Goal: Information Seeking & Learning: Understand process/instructions

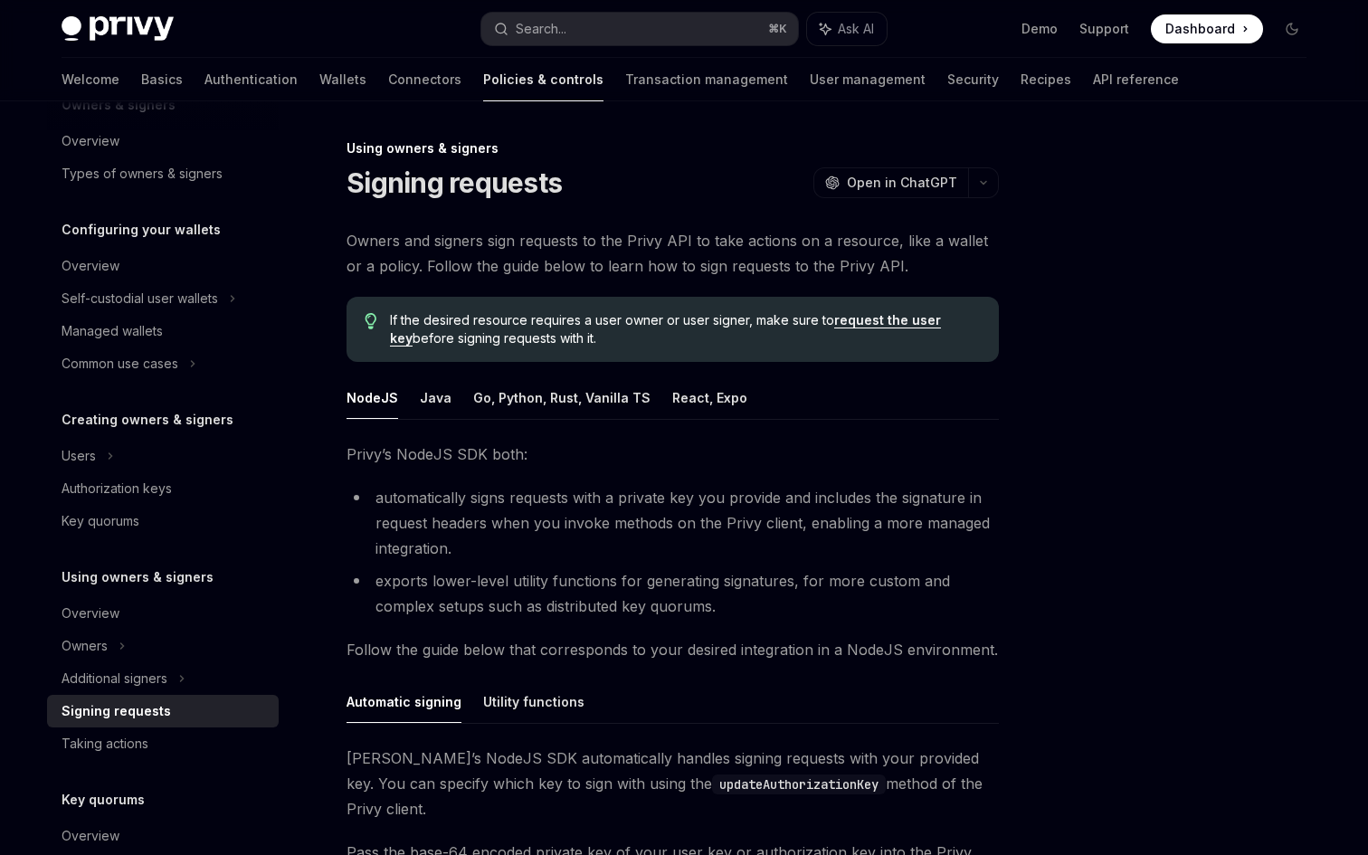
scroll to position [99, 0]
click at [149, 487] on div "Authorization keys" at bounding box center [117, 488] width 110 height 22
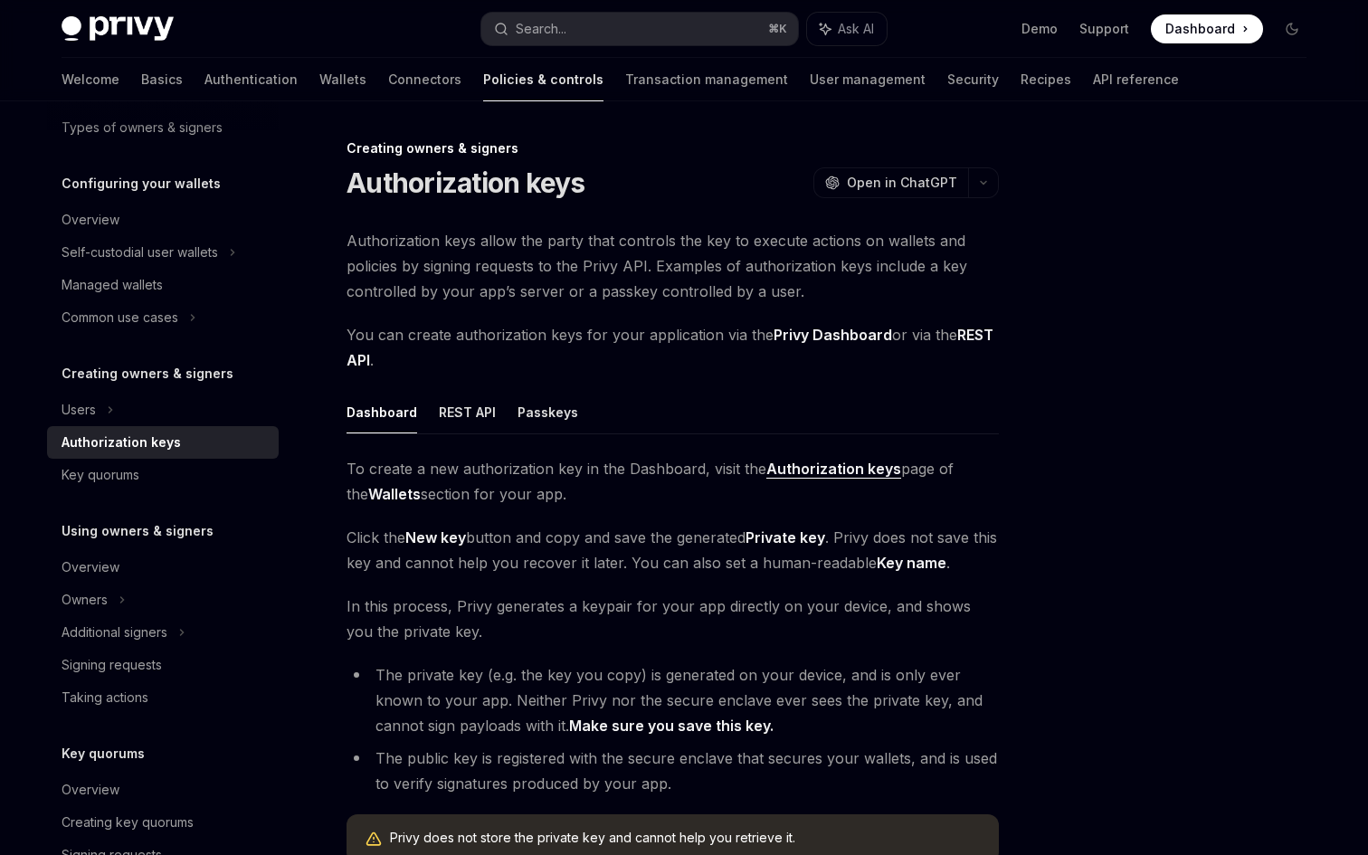
scroll to position [145, 0]
click at [147, 268] on div "Owners" at bounding box center [163, 251] width 232 height 33
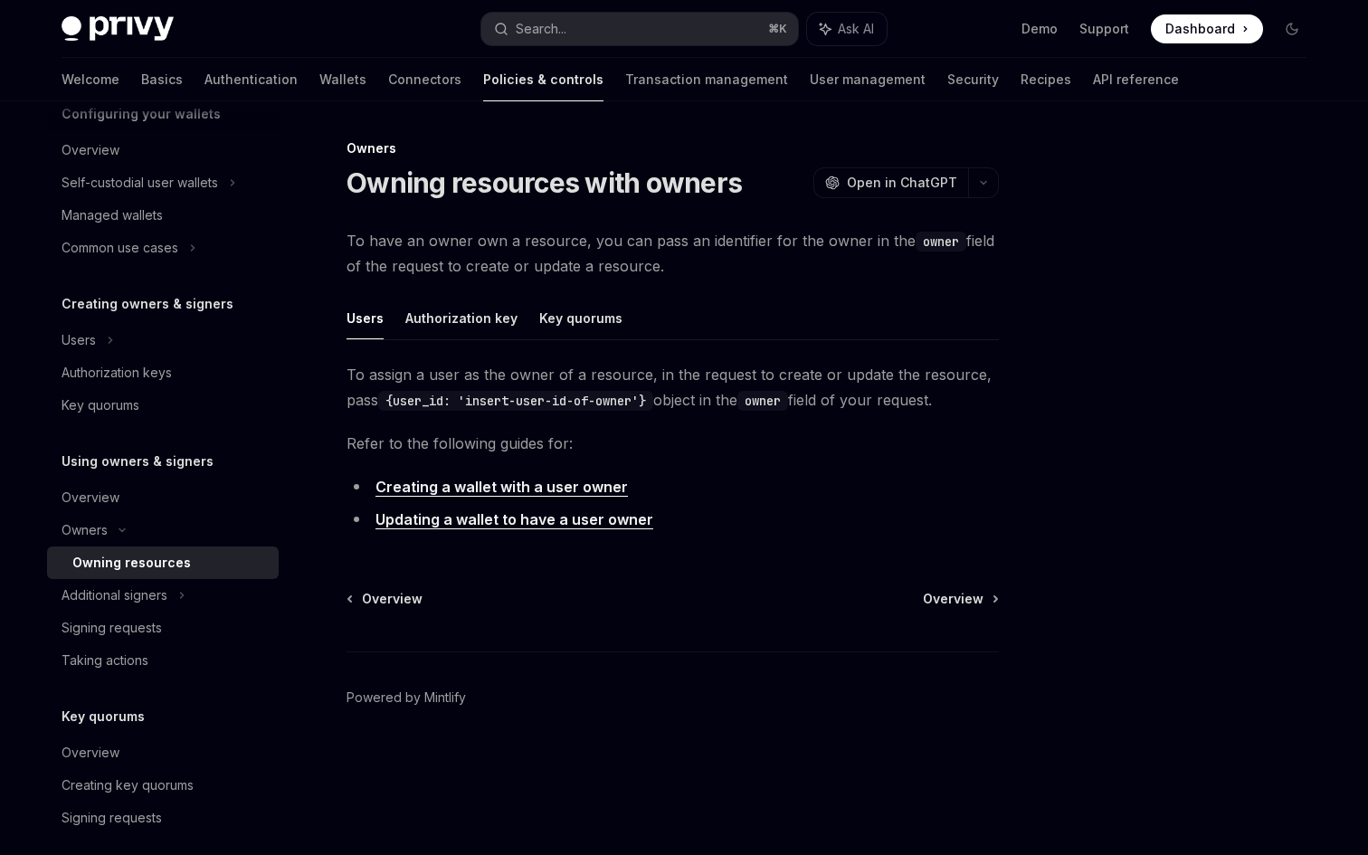
scroll to position [205, 0]
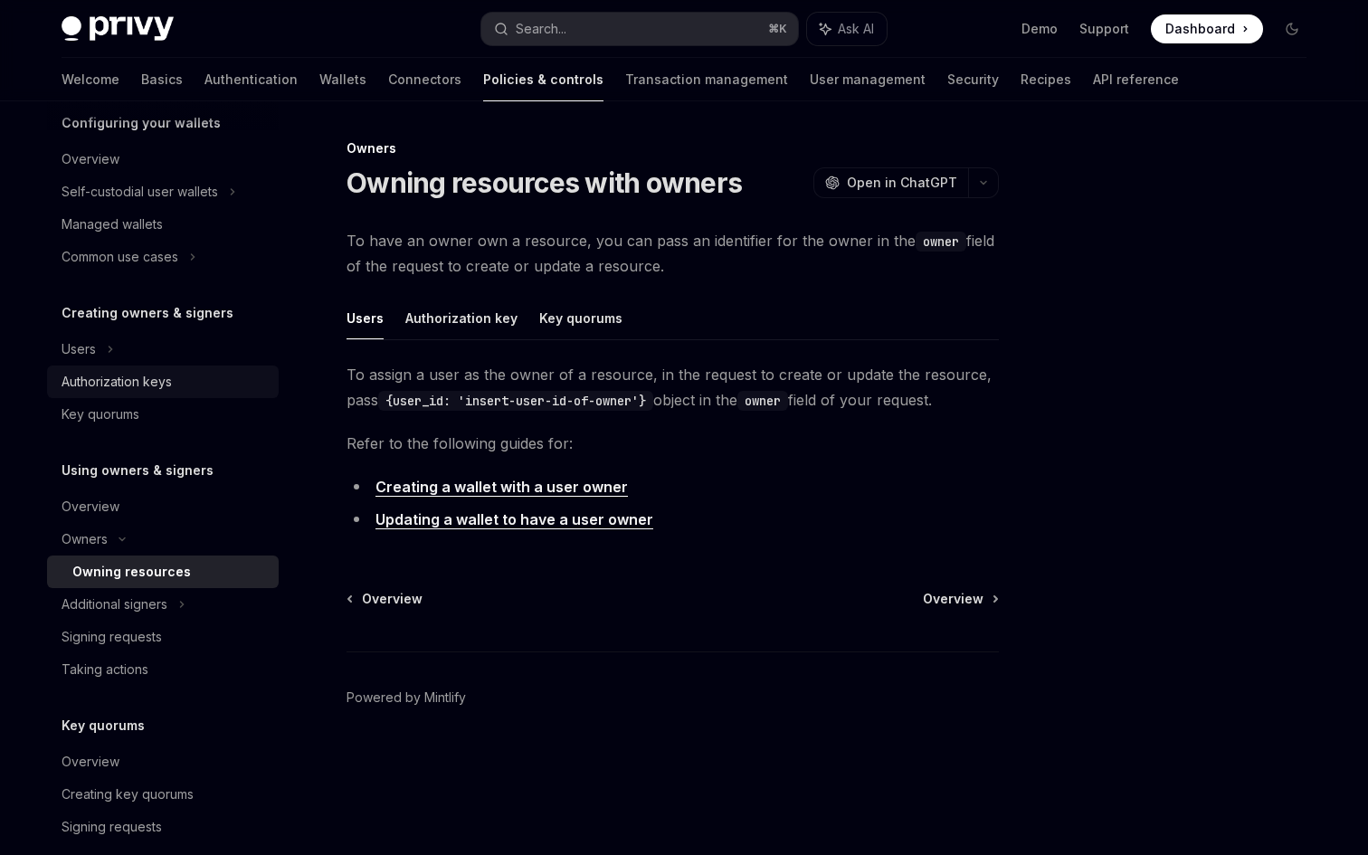
click at [156, 373] on div "Authorization keys" at bounding box center [117, 382] width 110 height 22
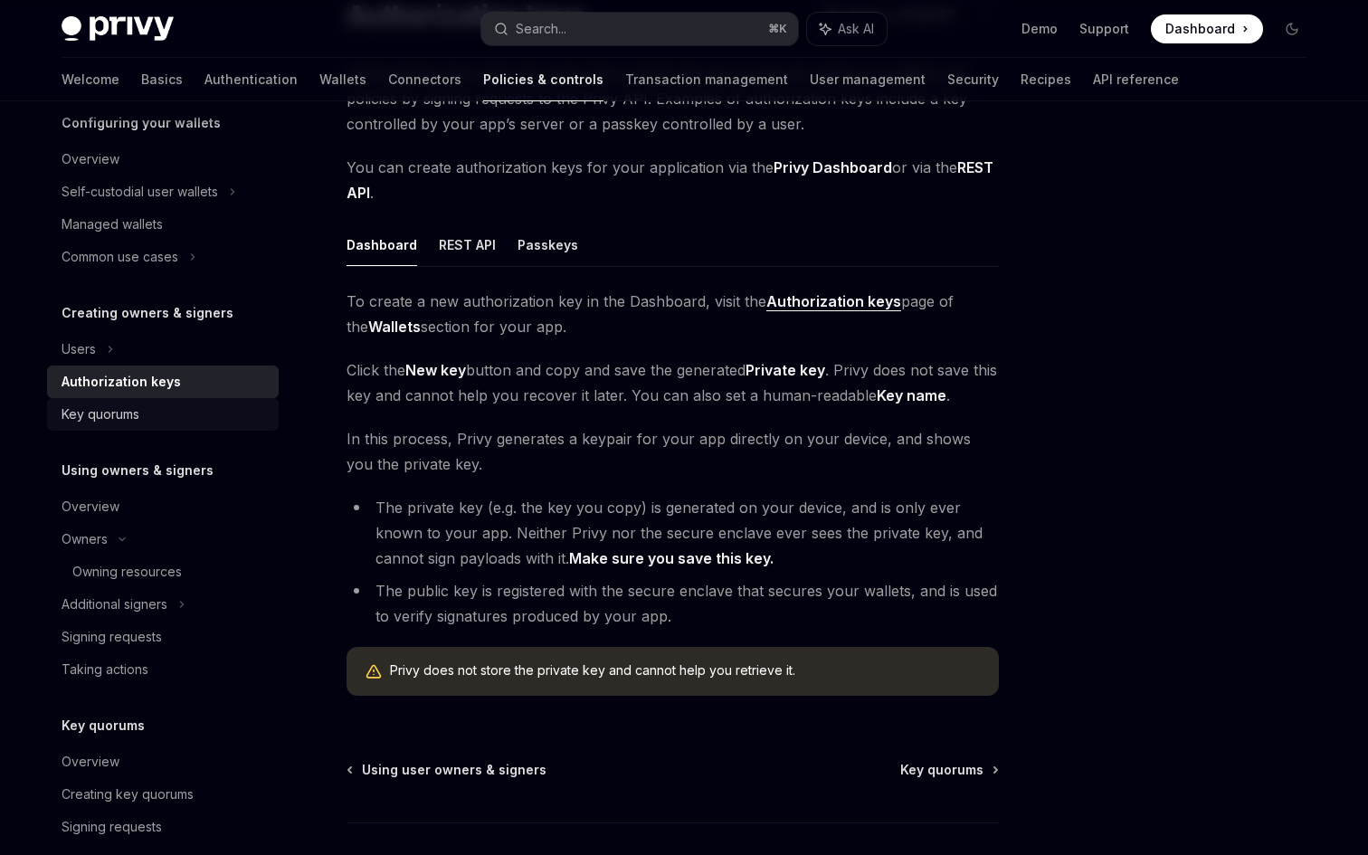
click at [147, 421] on div "Key quorums" at bounding box center [165, 415] width 206 height 22
type textarea "*"
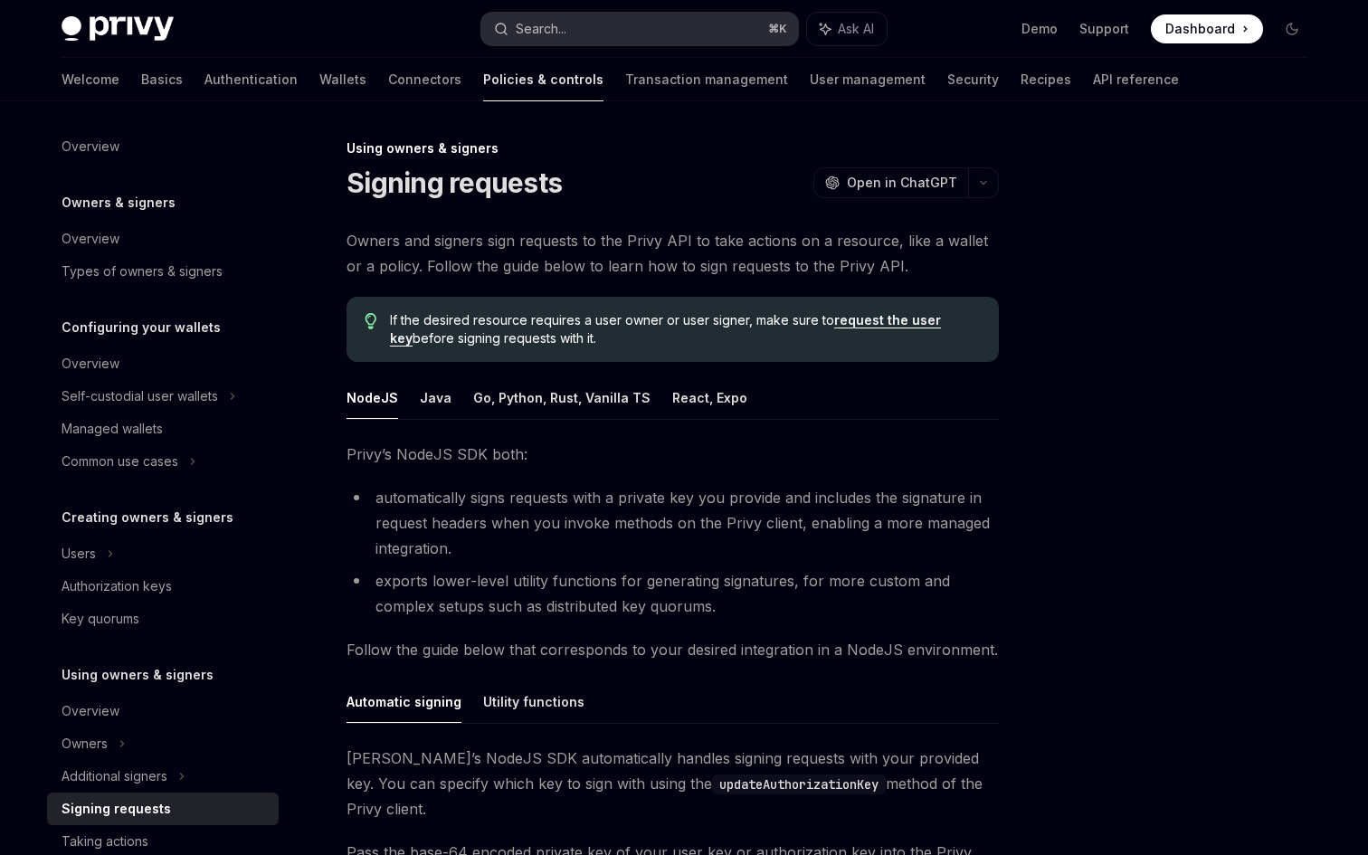
click at [539, 31] on div "Search..." at bounding box center [541, 29] width 51 height 22
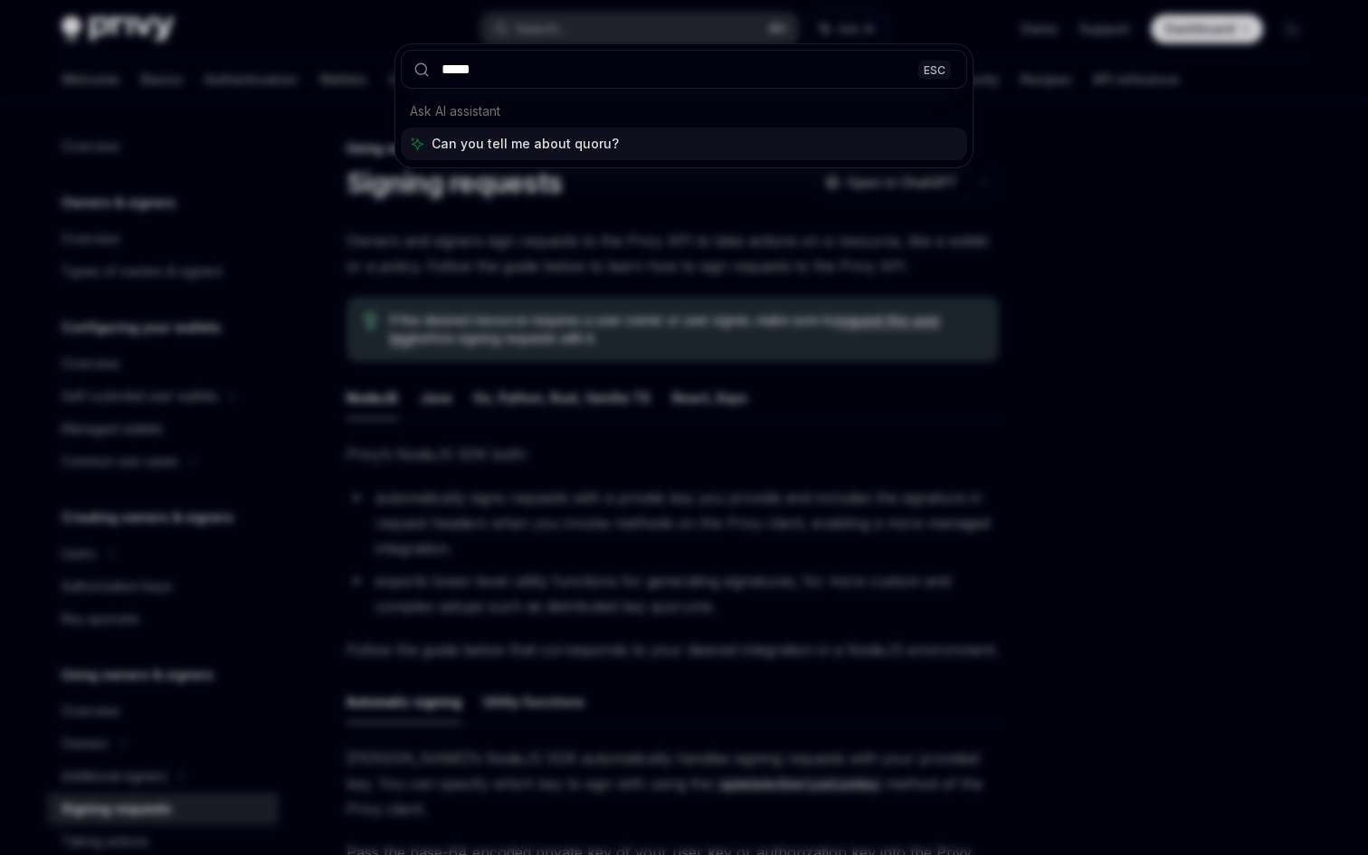
type input "******"
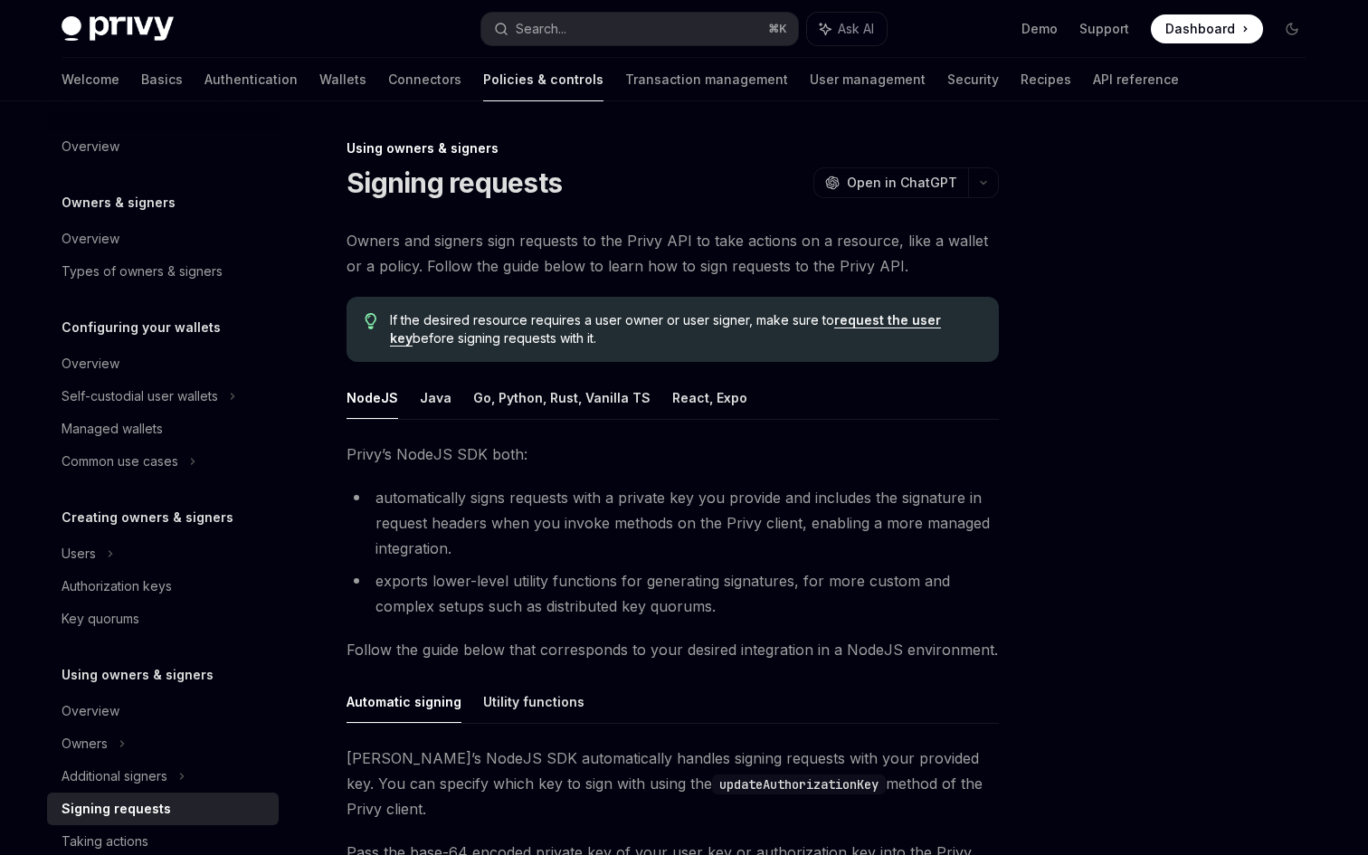
type textarea "*"
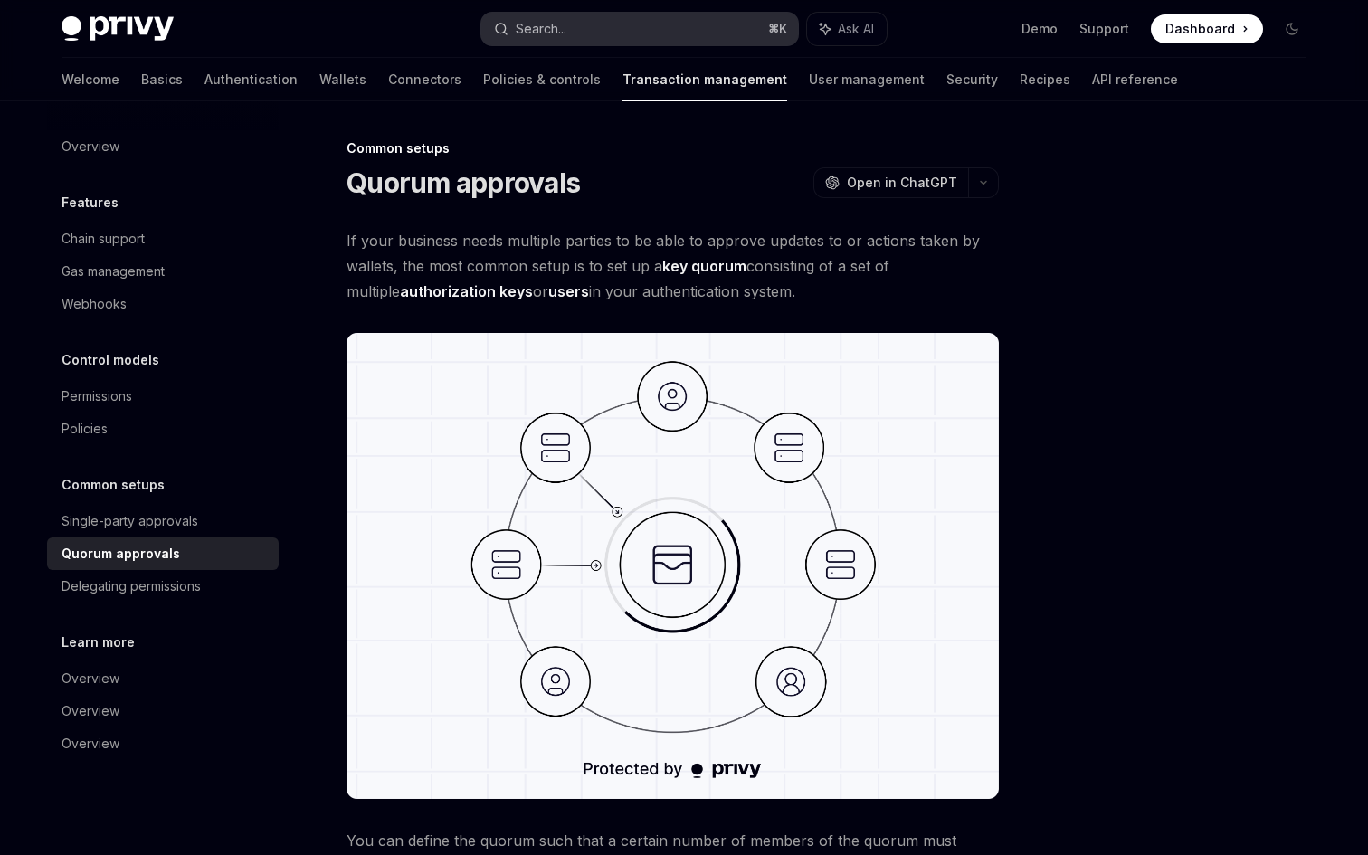
click at [589, 34] on button "Search... ⌘ K" at bounding box center [639, 29] width 317 height 33
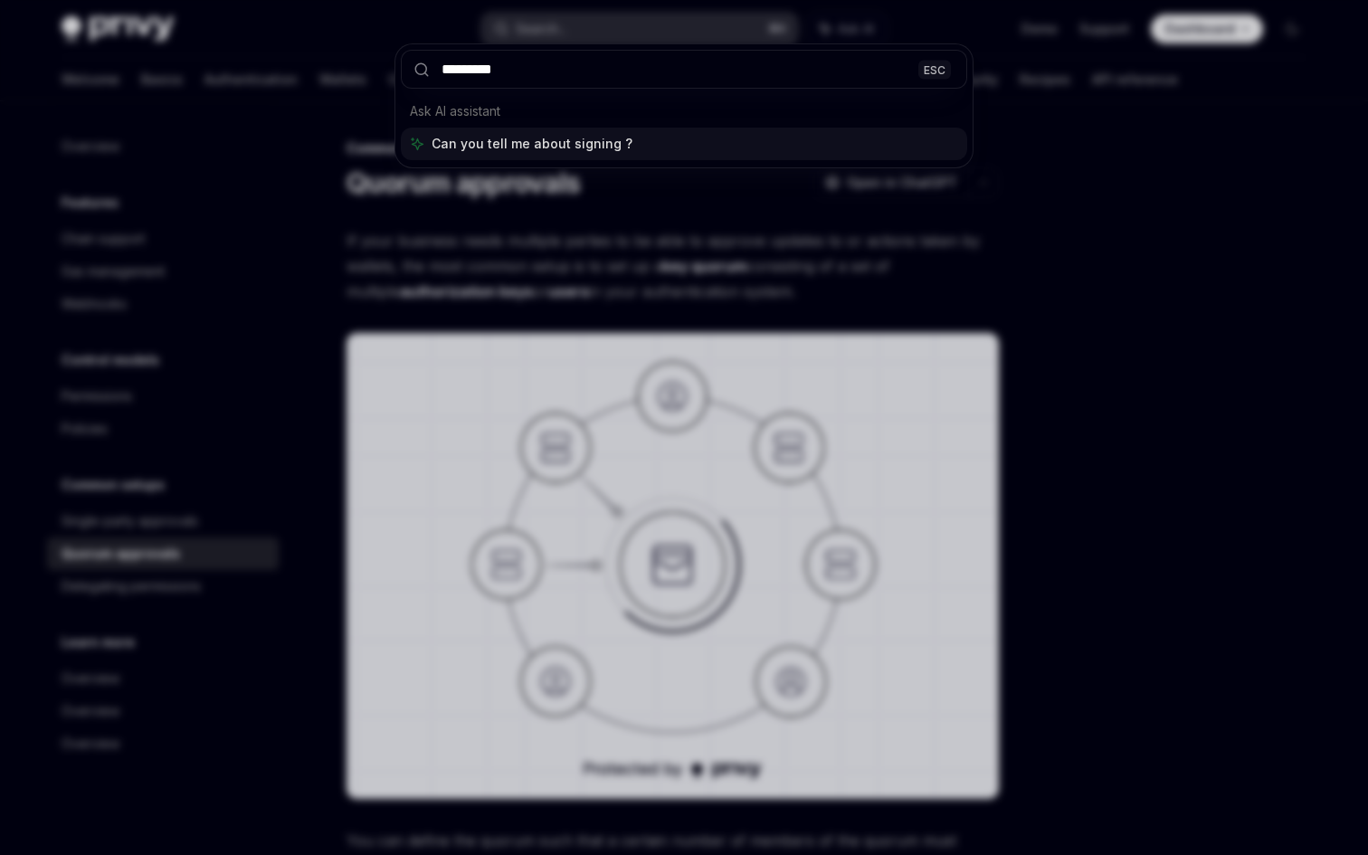
type input "**********"
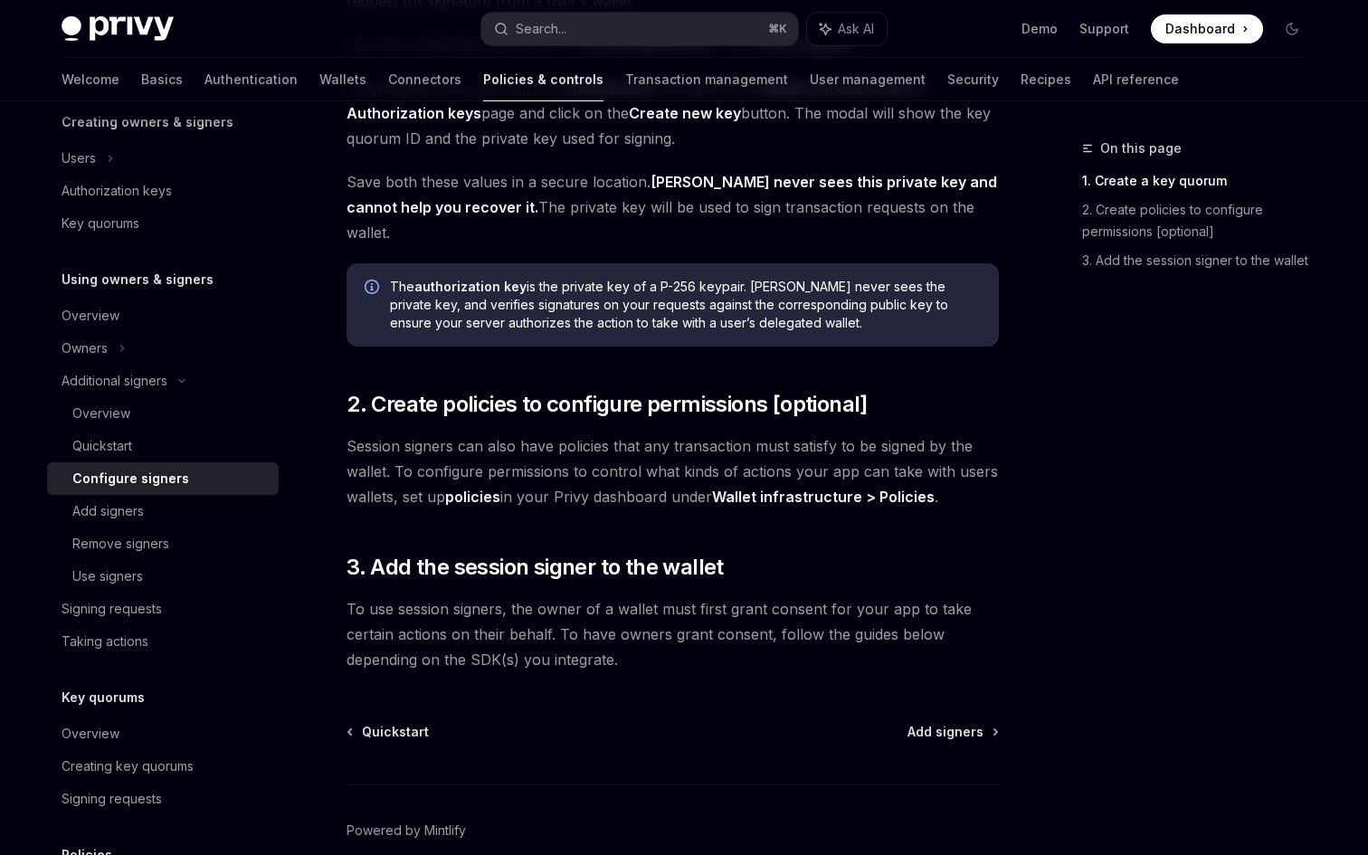
scroll to position [463, 0]
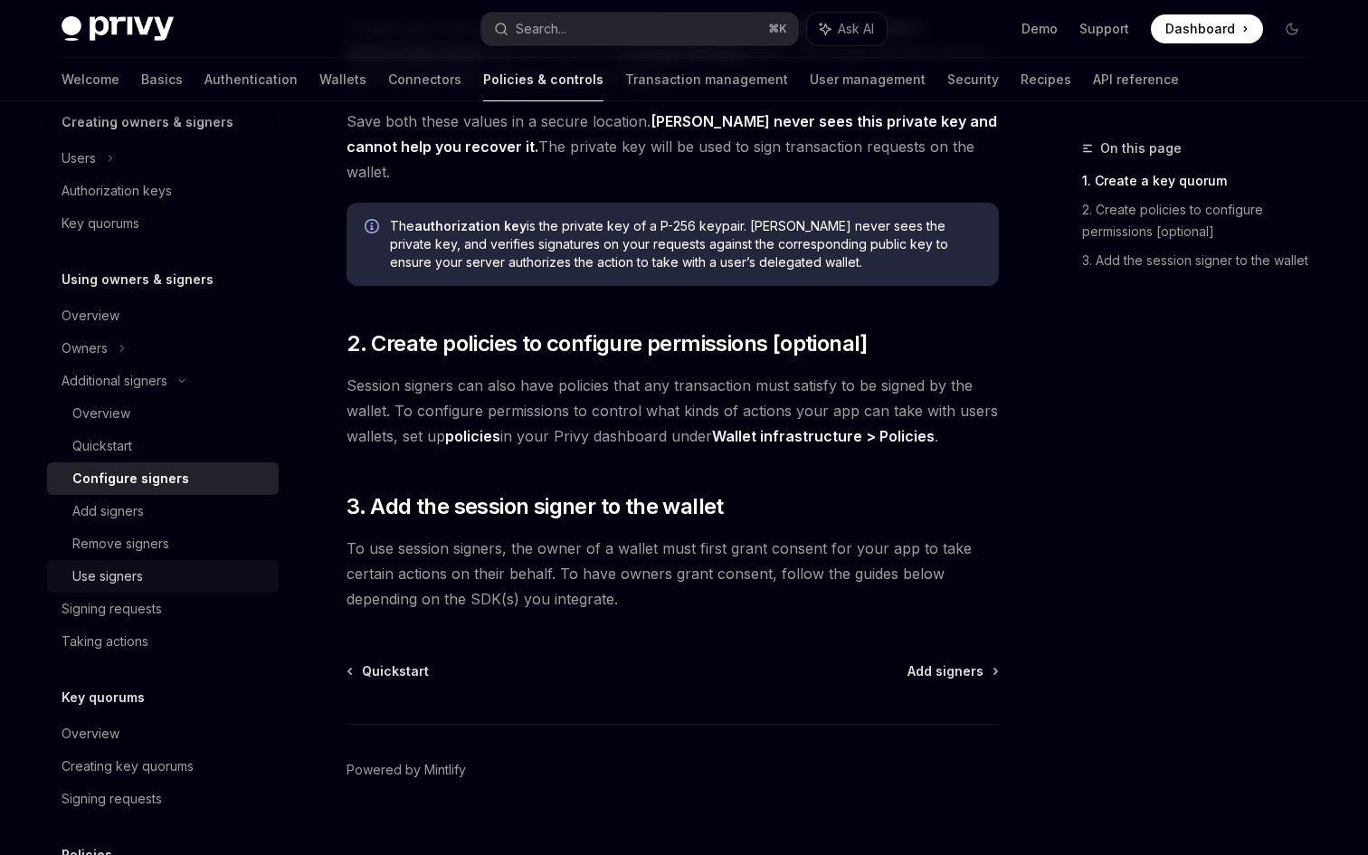
click at [172, 576] on div "Use signers" at bounding box center [169, 577] width 195 height 22
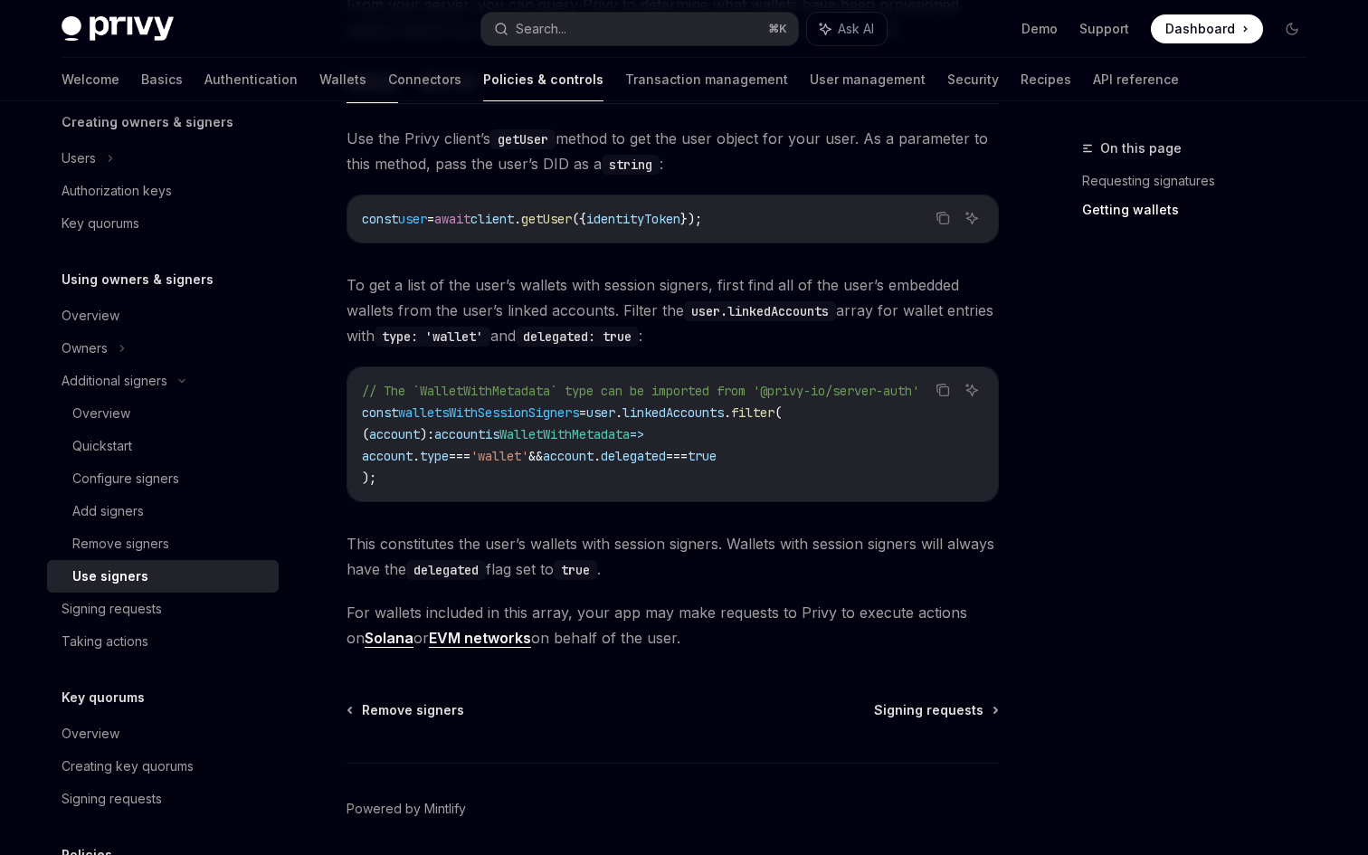
scroll to position [814, 0]
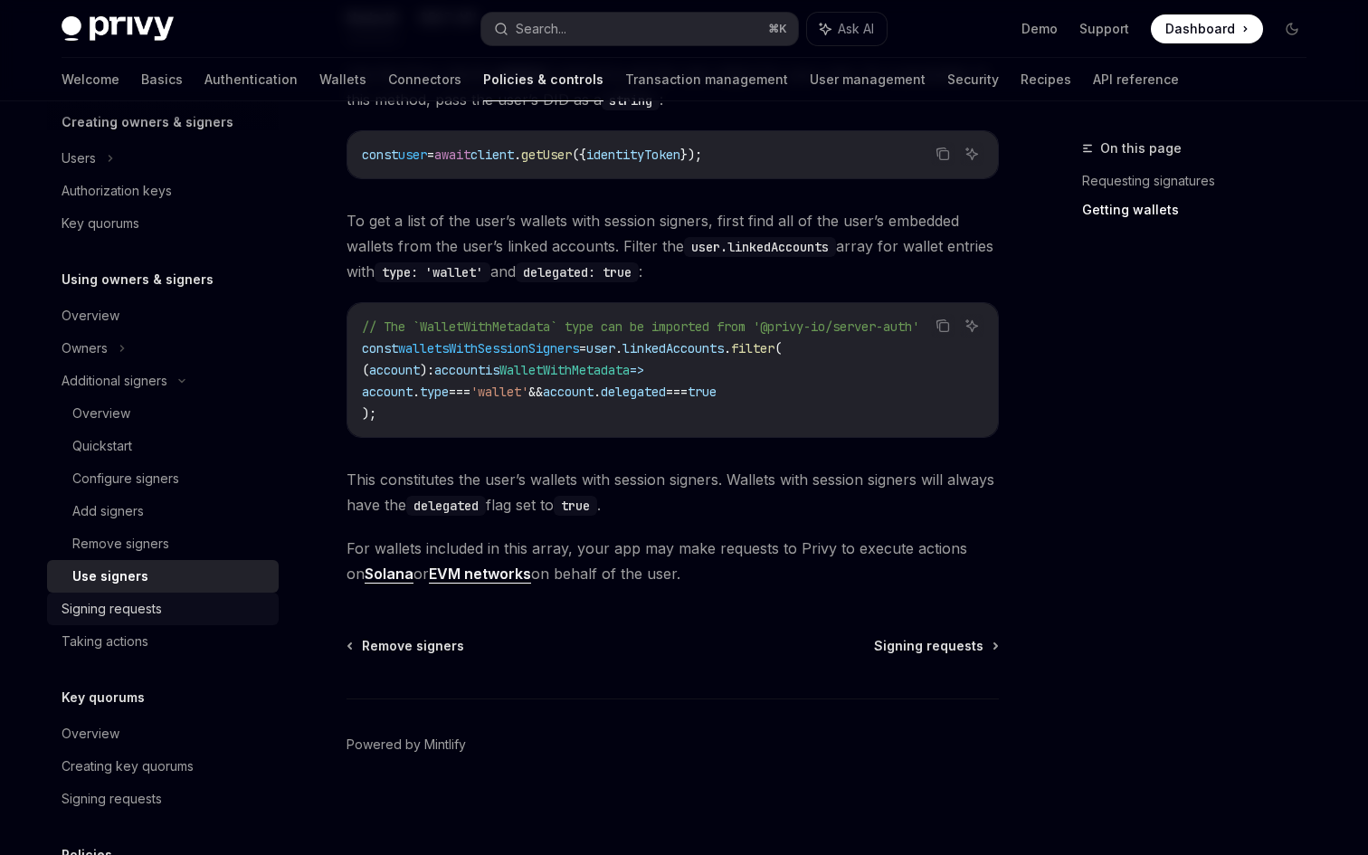
click at [160, 612] on div "Signing requests" at bounding box center [112, 609] width 100 height 22
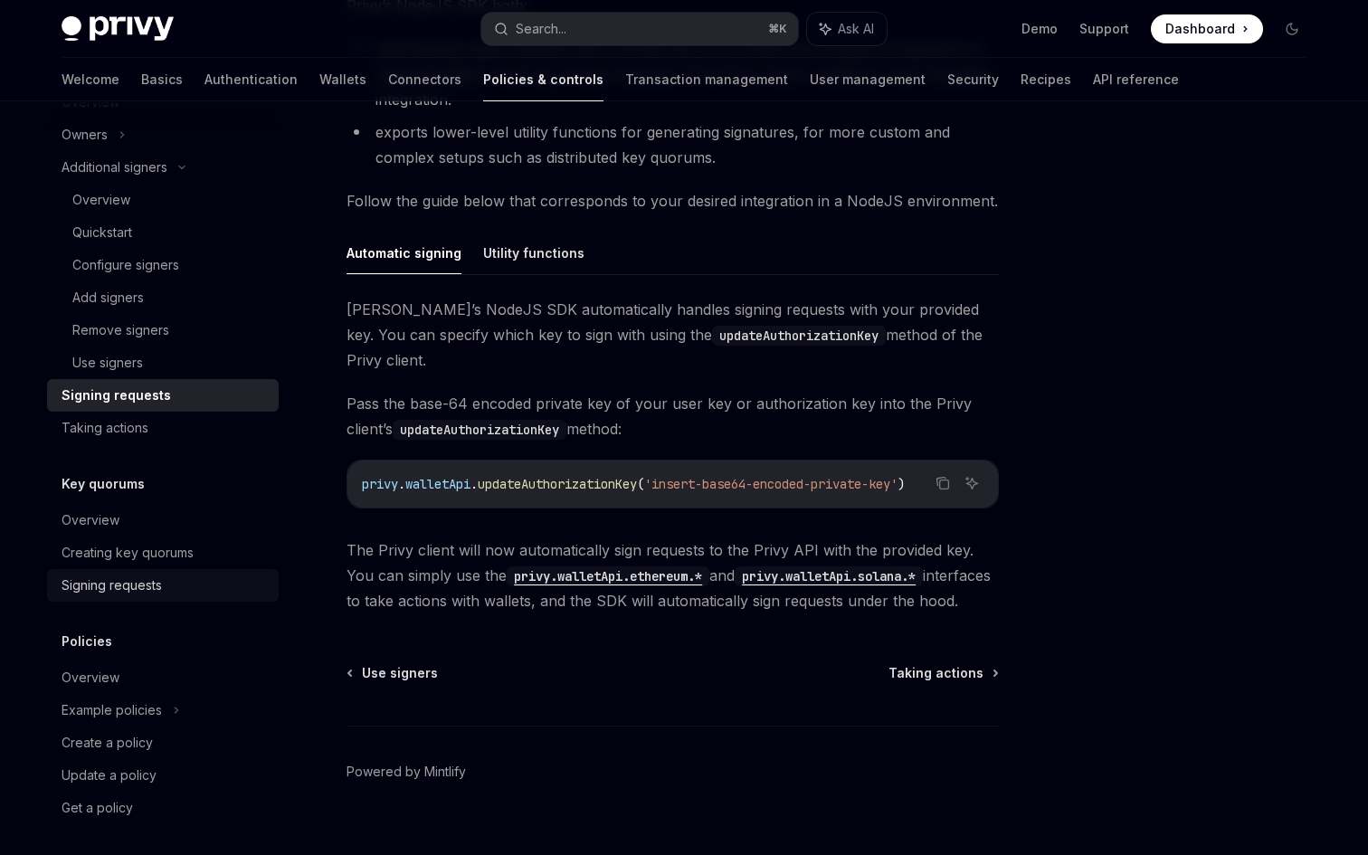
scroll to position [613, 0]
click at [176, 566] on link "Signing requests" at bounding box center [163, 582] width 232 height 33
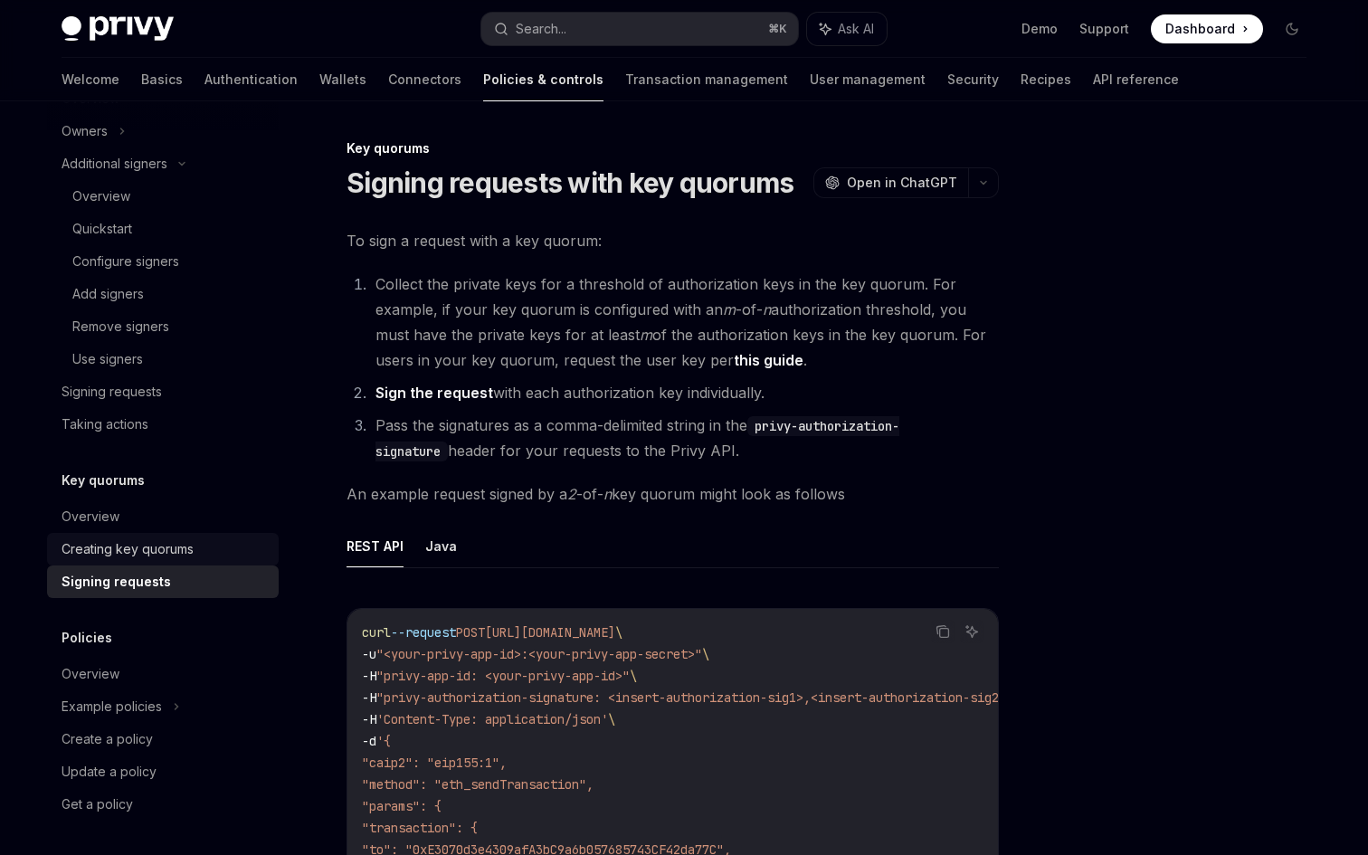
click at [170, 544] on div "Creating key quorums" at bounding box center [128, 549] width 132 height 22
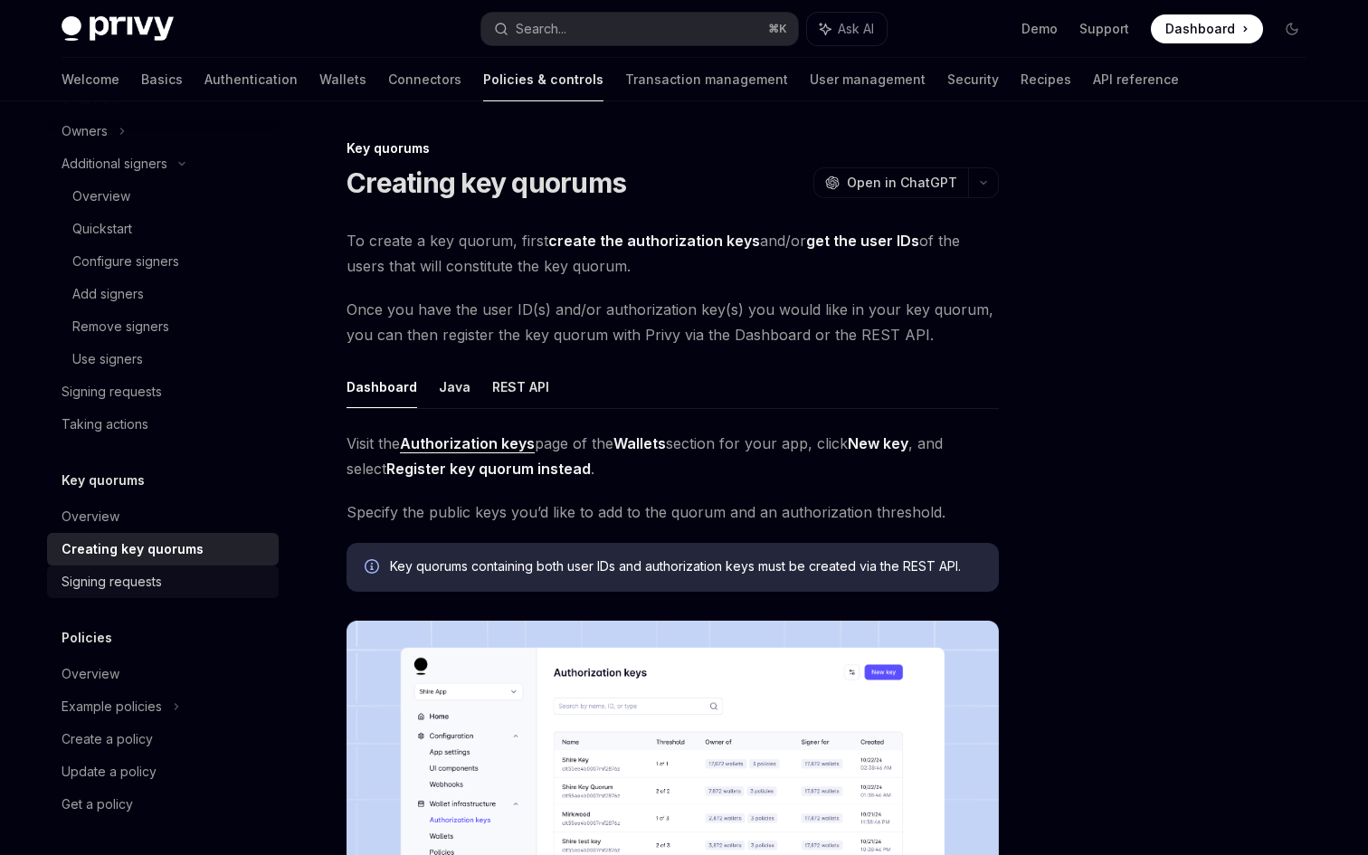
click at [163, 573] on div "Signing requests" at bounding box center [165, 582] width 206 height 22
type textarea "*"
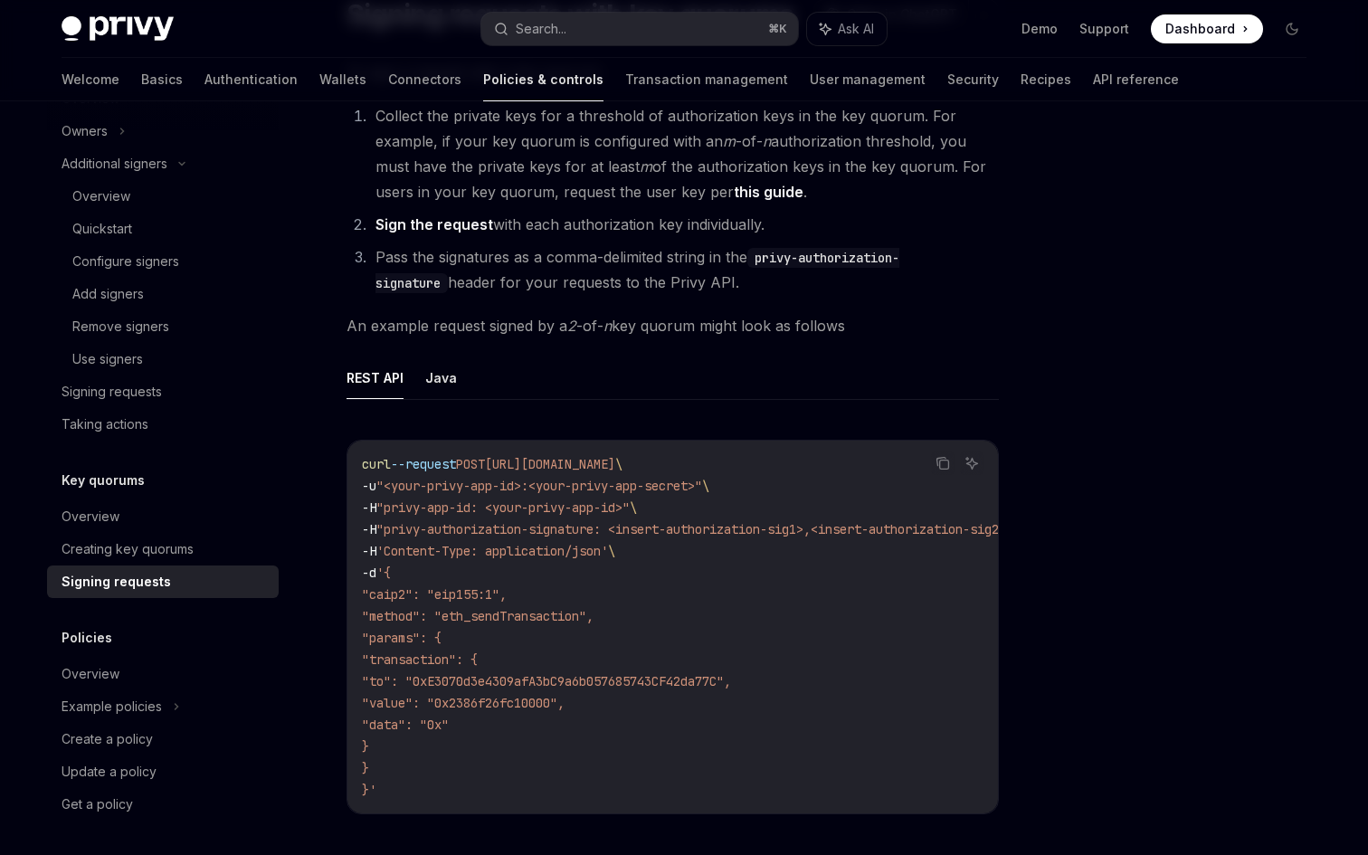
scroll to position [174, 0]
